Goal: Navigation & Orientation: Understand site structure

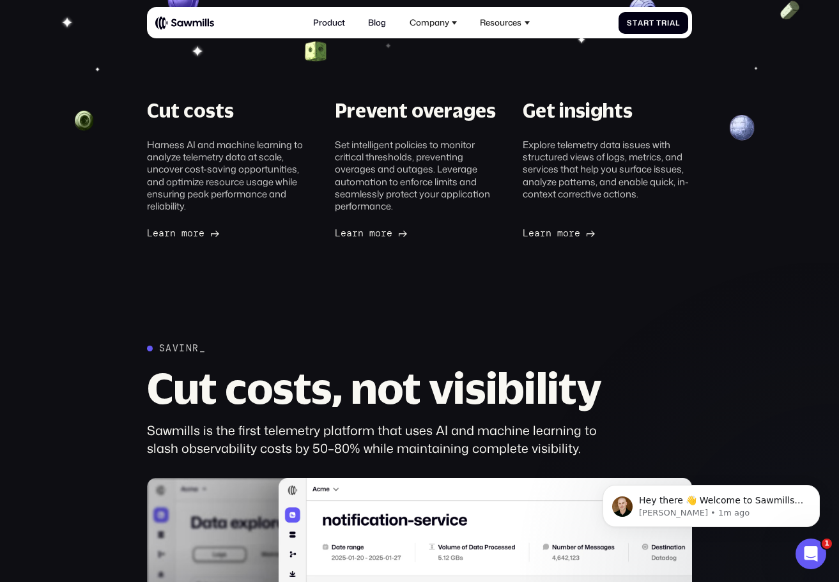
scroll to position [389, 0]
